Goal: Task Accomplishment & Management: Manage account settings

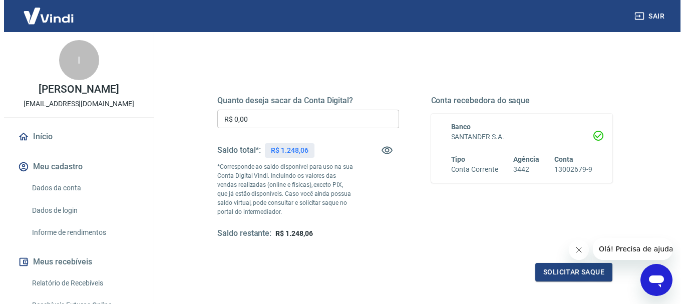
scroll to position [150, 0]
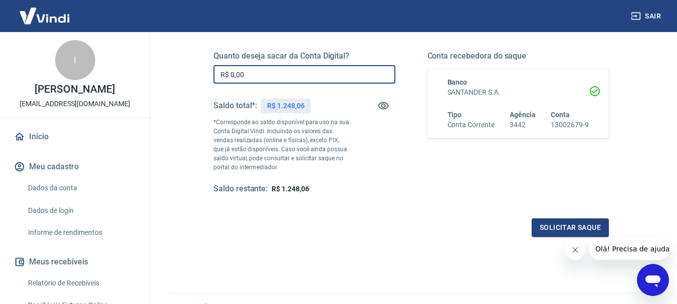
click at [255, 81] on input "R$ 0,00" at bounding box center [304, 74] width 182 height 19
type input "R$ 1.248,06"
click at [550, 226] on button "Solicitar saque" at bounding box center [569, 227] width 77 height 19
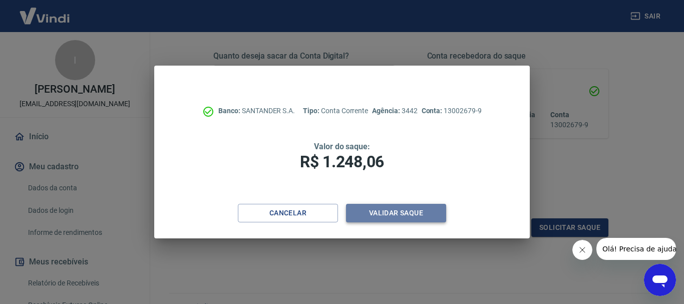
click at [407, 213] on button "Validar saque" at bounding box center [396, 213] width 100 height 19
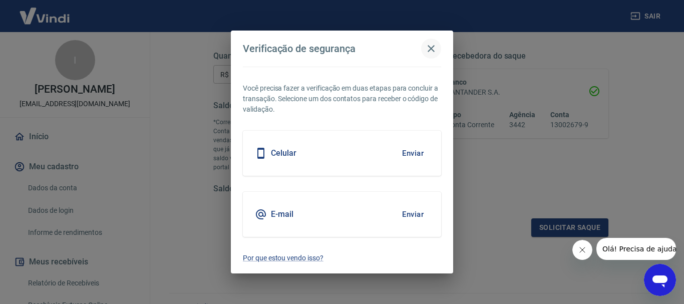
click at [428, 47] on icon "button" at bounding box center [431, 49] width 12 height 12
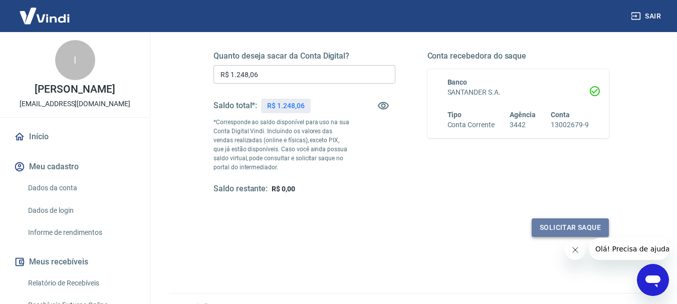
click at [578, 226] on button "Solicitar saque" at bounding box center [569, 227] width 77 height 19
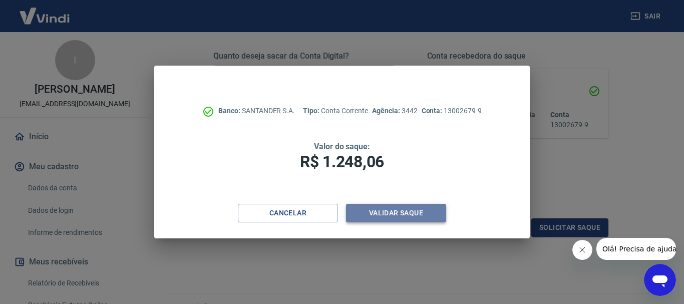
click at [363, 218] on button "Validar saque" at bounding box center [396, 213] width 100 height 19
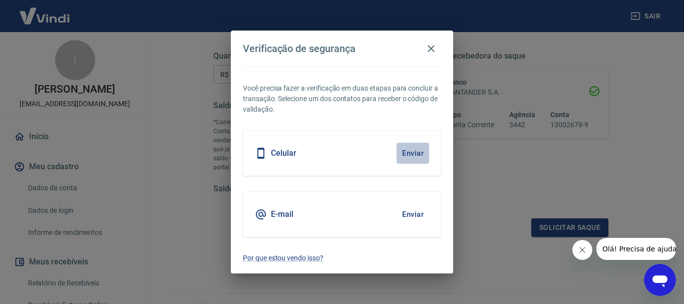
click at [411, 152] on button "Enviar" at bounding box center [413, 153] width 33 height 21
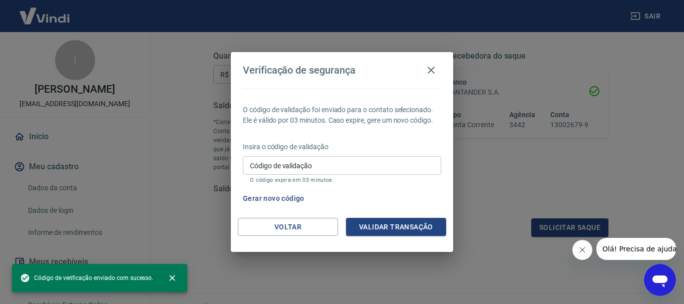
click at [296, 169] on input "Código de validação" at bounding box center [342, 165] width 198 height 19
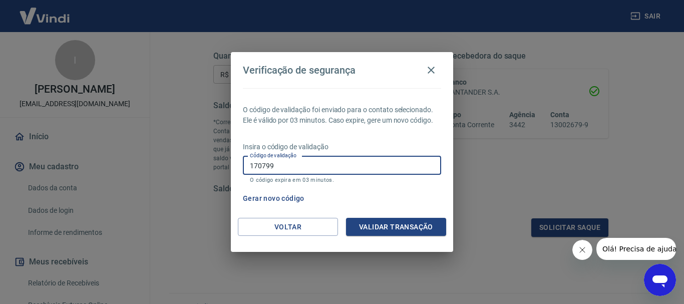
type input "170799"
click at [410, 226] on button "Validar transação" at bounding box center [396, 227] width 100 height 19
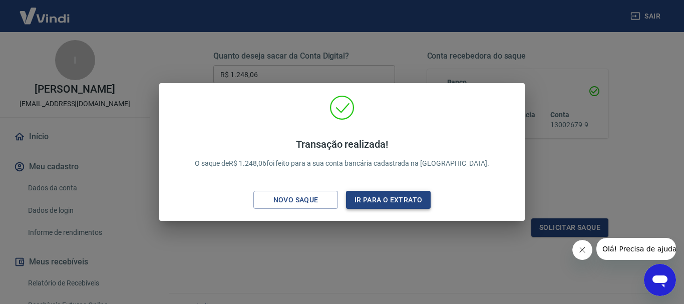
click at [378, 205] on button "Ir para o extrato" at bounding box center [388, 200] width 85 height 19
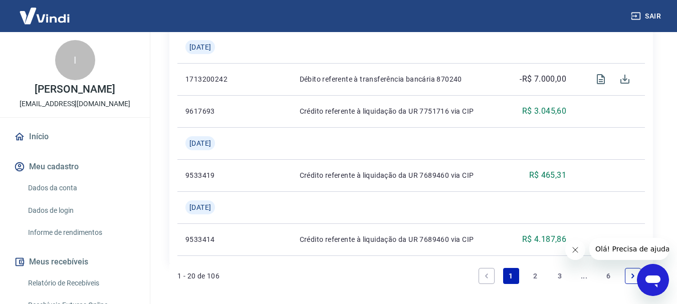
scroll to position [1354, 0]
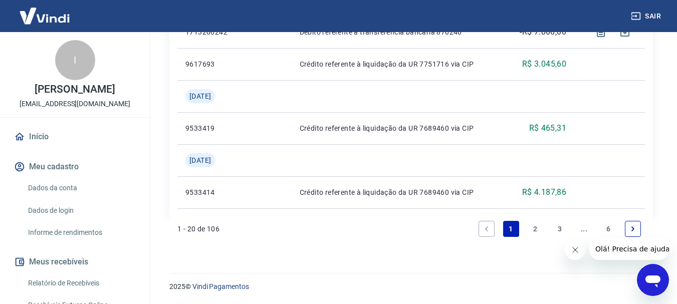
click at [609, 228] on link "6" at bounding box center [608, 229] width 16 height 16
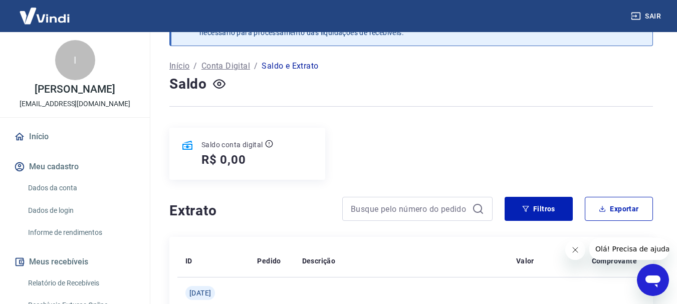
scroll to position [488, 0]
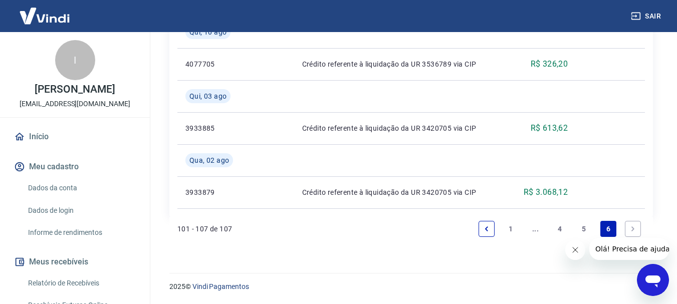
click at [637, 228] on link "Next page" at bounding box center [632, 229] width 16 height 16
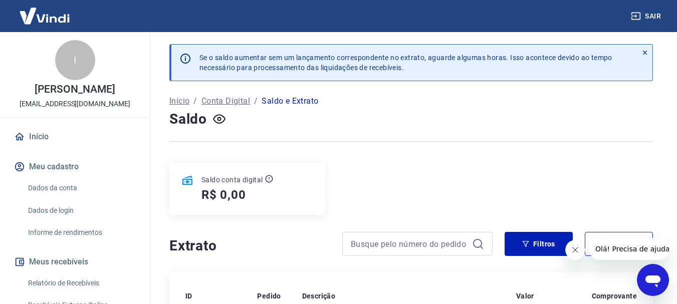
scroll to position [100, 0]
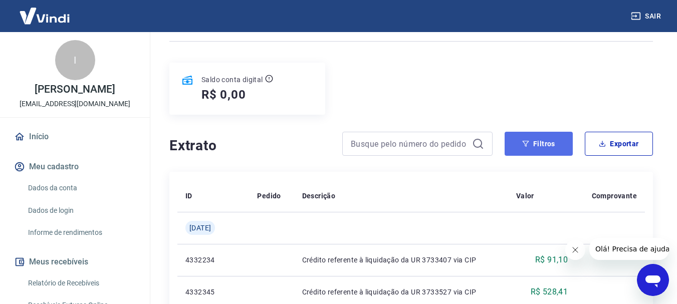
click at [544, 143] on button "Filtros" at bounding box center [538, 144] width 68 height 24
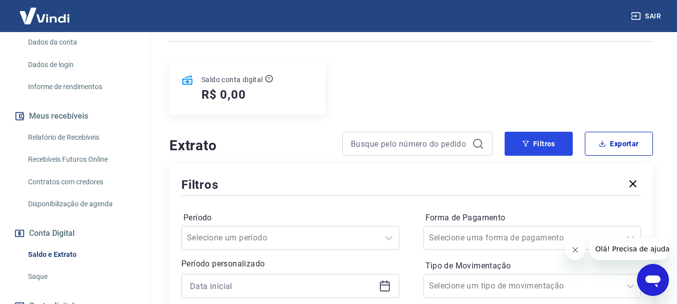
scroll to position [150, 0]
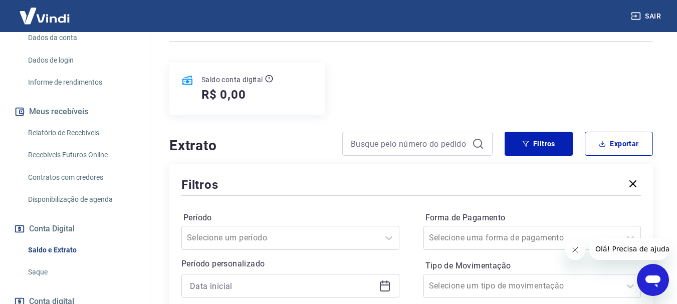
click at [45, 247] on link "Saldo e Extrato" at bounding box center [81, 250] width 114 height 21
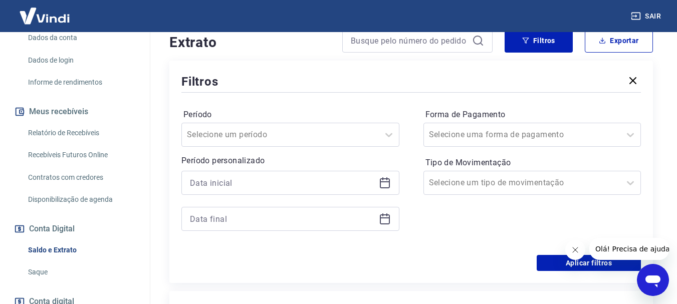
scroll to position [200, 0]
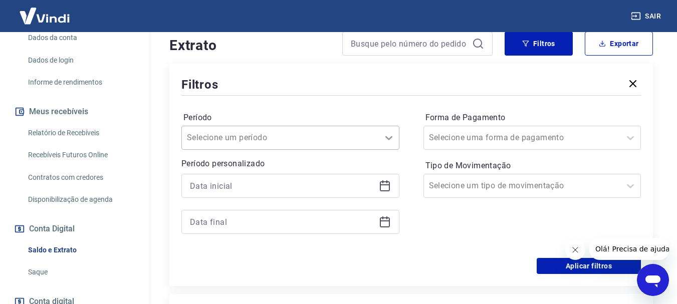
click at [384, 136] on icon at bounding box center [389, 138] width 12 height 12
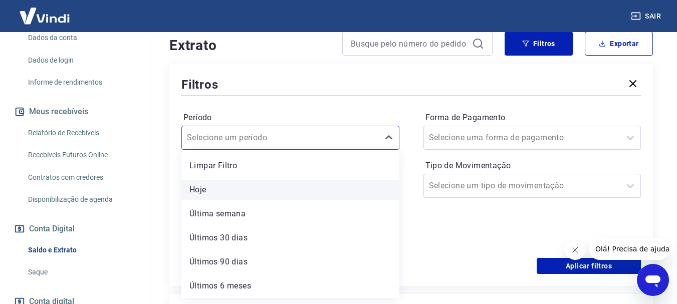
click at [206, 197] on div "Hoje" at bounding box center [290, 190] width 218 height 20
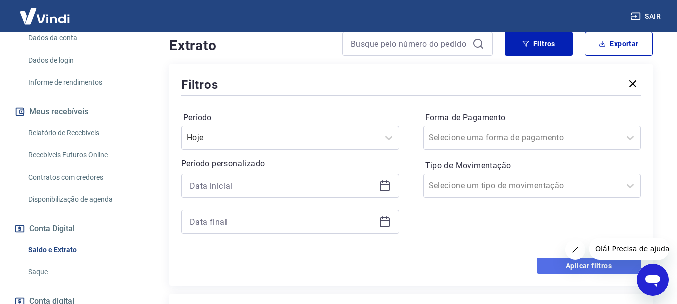
click at [579, 264] on button "Aplicar filtros" at bounding box center [588, 266] width 104 height 16
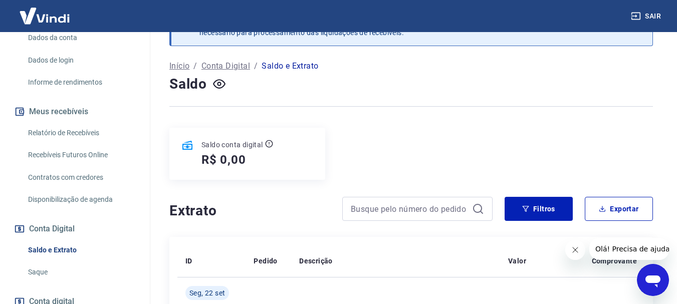
scroll to position [168, 0]
